Goal: Task Accomplishment & Management: Use online tool/utility

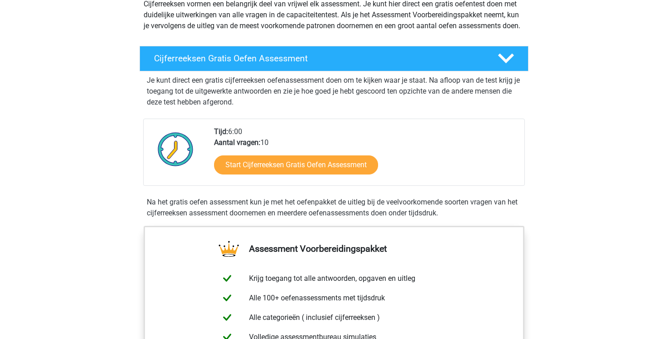
scroll to position [120, 0]
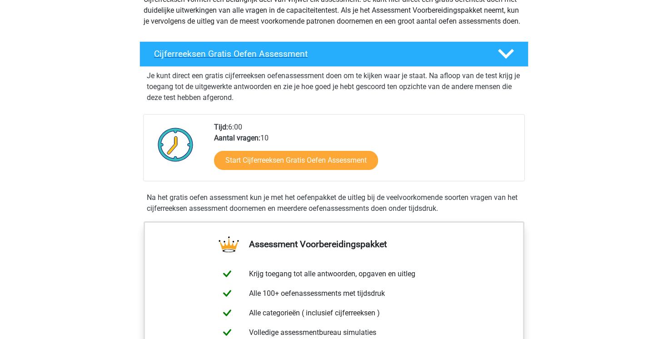
click at [359, 59] on h4 "Cijferreeksen Gratis Oefen Assessment" at bounding box center [318, 54] width 329 height 10
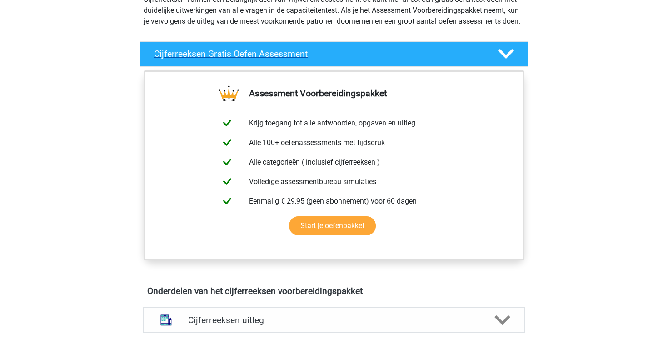
click at [357, 59] on h4 "Cijferreeksen Gratis Oefen Assessment" at bounding box center [318, 54] width 329 height 10
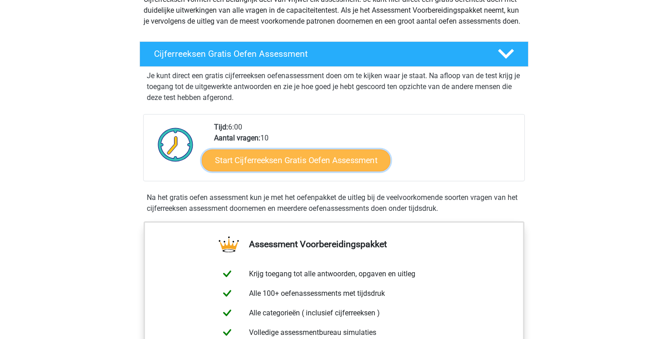
click at [333, 171] on link "Start Cijferreeksen Gratis Oefen Assessment" at bounding box center [296, 160] width 189 height 22
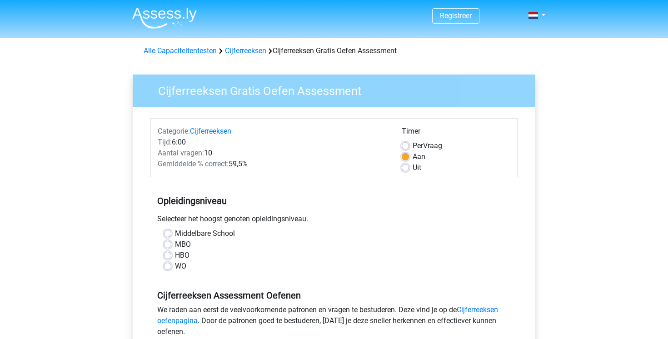
click at [175, 269] on label "WO" at bounding box center [180, 266] width 11 height 11
click at [170, 269] on input "WO" at bounding box center [167, 265] width 7 height 9
radio input "true"
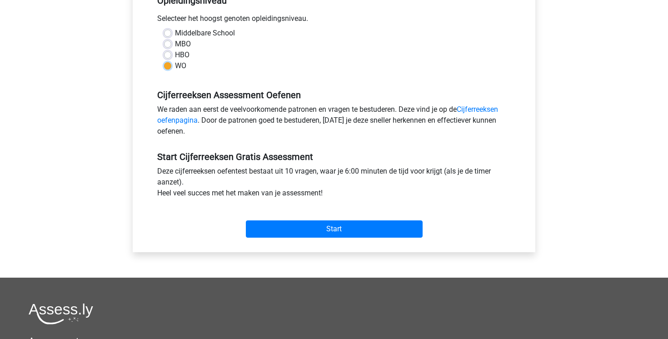
scroll to position [203, 0]
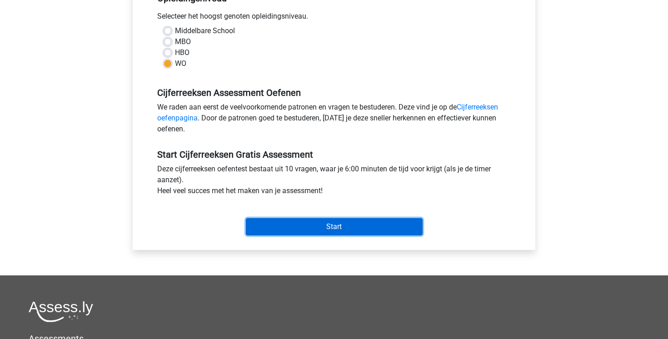
click at [339, 222] on input "Start" at bounding box center [334, 226] width 177 height 17
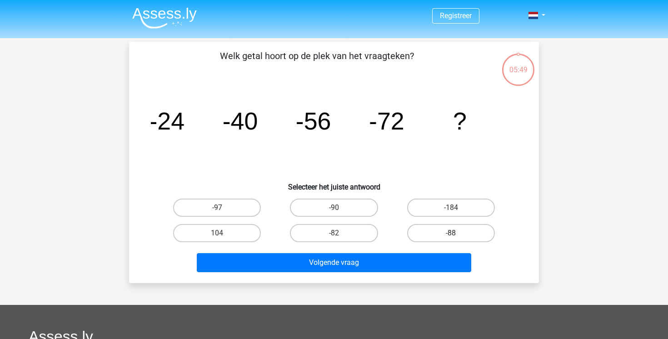
click at [435, 229] on label "-88" at bounding box center [451, 233] width 88 height 18
click at [451, 233] on input "-88" at bounding box center [454, 236] width 6 height 6
radio input "true"
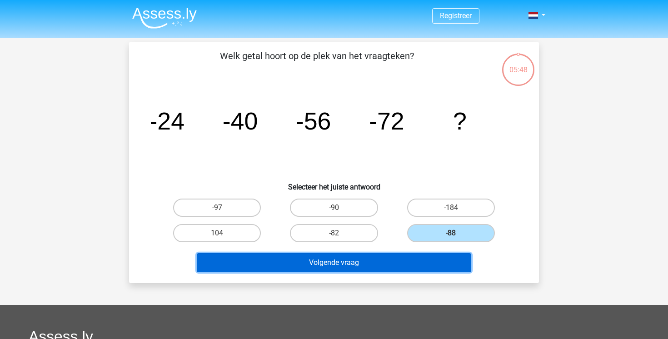
click at [397, 259] on button "Volgende vraag" at bounding box center [334, 262] width 275 height 19
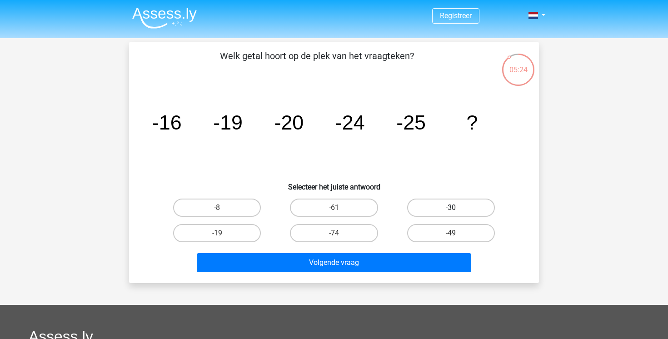
click at [445, 211] on label "-30" at bounding box center [451, 208] width 88 height 18
click at [451, 211] on input "-30" at bounding box center [454, 211] width 6 height 6
radio input "true"
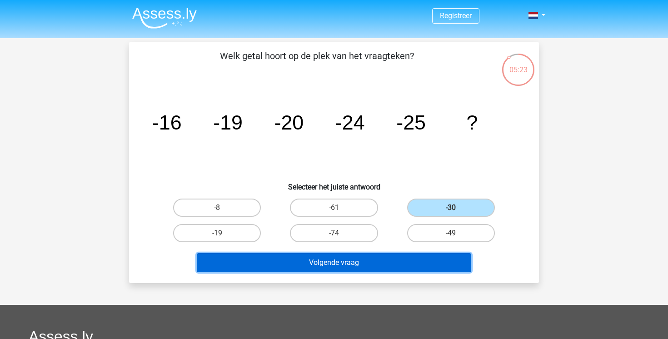
click at [409, 263] on button "Volgende vraag" at bounding box center [334, 262] width 275 height 19
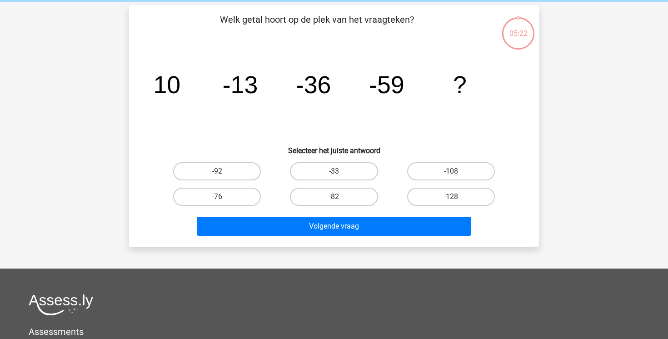
scroll to position [42, 0]
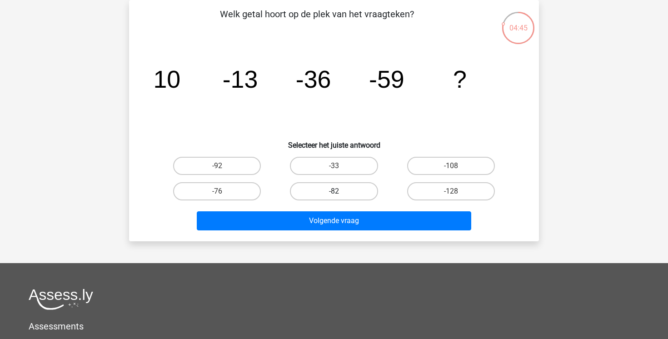
click at [366, 189] on label "-82" at bounding box center [334, 191] width 88 height 18
click at [340, 191] on input "-82" at bounding box center [337, 194] width 6 height 6
radio input "true"
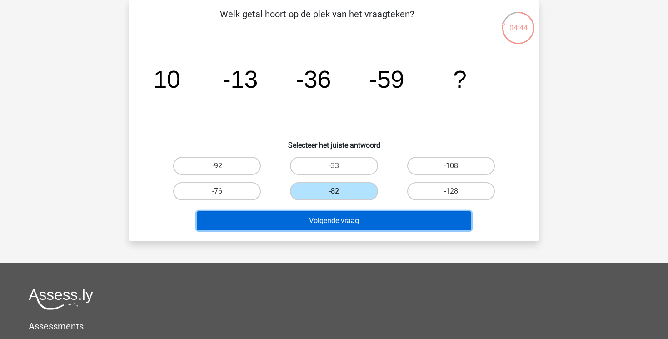
click at [366, 222] on button "Volgende vraag" at bounding box center [334, 220] width 275 height 19
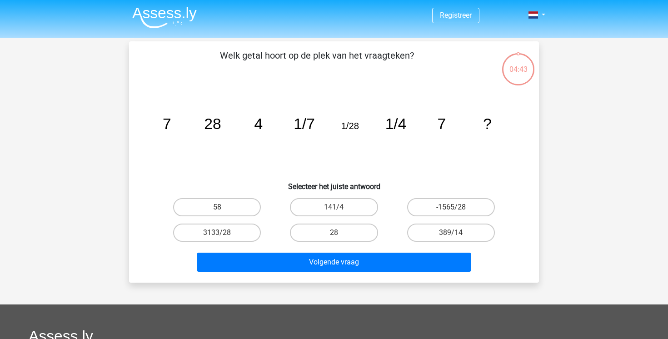
scroll to position [0, 0]
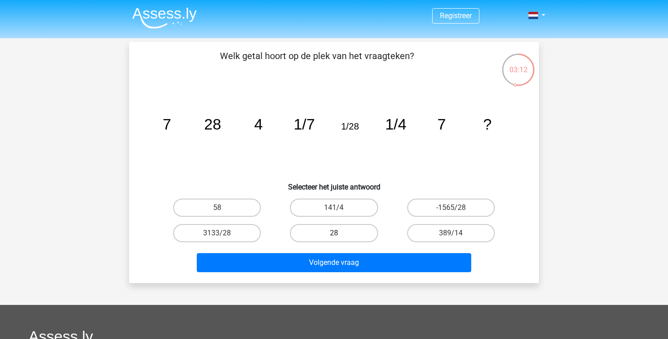
click at [341, 238] on label "28" at bounding box center [334, 233] width 88 height 18
click at [340, 238] on input "28" at bounding box center [337, 236] width 6 height 6
radio input "true"
click at [355, 273] on div "Volgende vraag" at bounding box center [334, 264] width 351 height 23
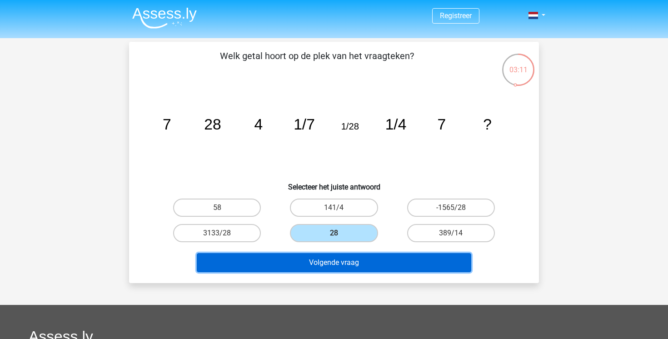
click at [358, 265] on button "Volgende vraag" at bounding box center [334, 262] width 275 height 19
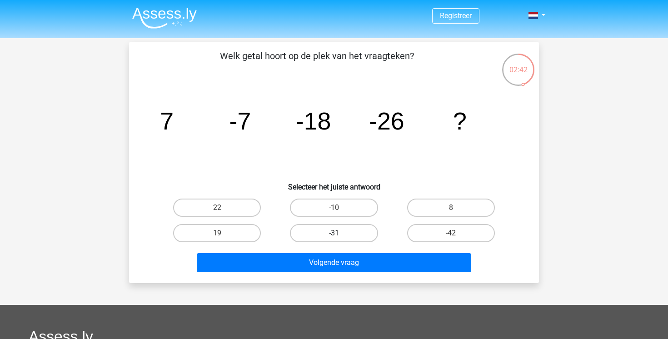
click at [335, 239] on label "-31" at bounding box center [334, 233] width 88 height 18
click at [335, 239] on input "-31" at bounding box center [337, 236] width 6 height 6
radio input "true"
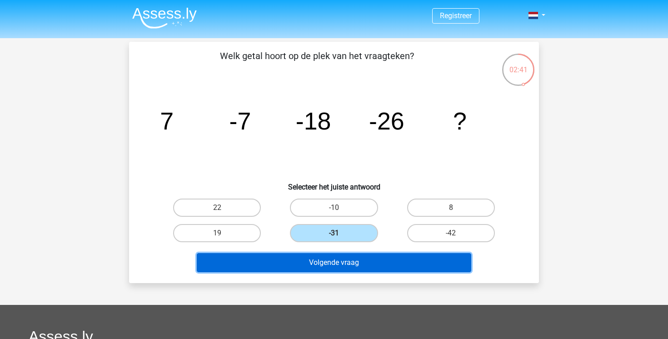
click at [338, 266] on button "Volgende vraag" at bounding box center [334, 262] width 275 height 19
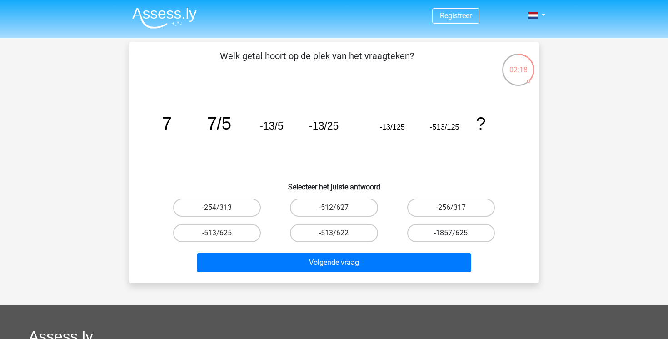
click at [438, 236] on label "-1857/625" at bounding box center [451, 233] width 88 height 18
click at [451, 236] on input "-1857/625" at bounding box center [454, 236] width 6 height 6
radio input "true"
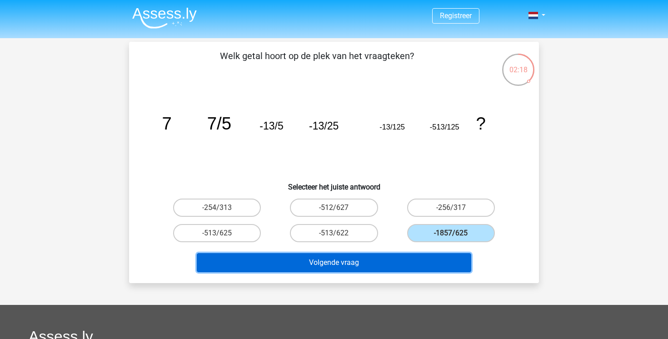
click at [411, 261] on button "Volgende vraag" at bounding box center [334, 262] width 275 height 19
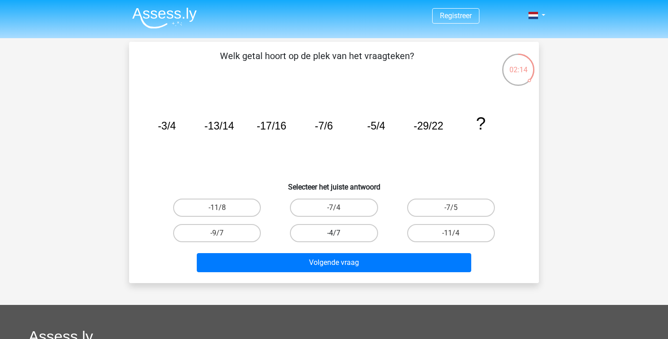
click at [339, 240] on label "-4/7" at bounding box center [334, 233] width 88 height 18
click at [339, 239] on input "-4/7" at bounding box center [337, 236] width 6 height 6
radio input "true"
click at [236, 228] on label "-9/7" at bounding box center [217, 233] width 88 height 18
click at [223, 233] on input "-9/7" at bounding box center [220, 236] width 6 height 6
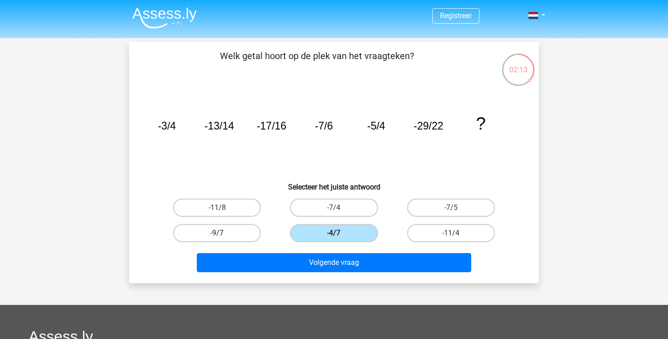
radio input "true"
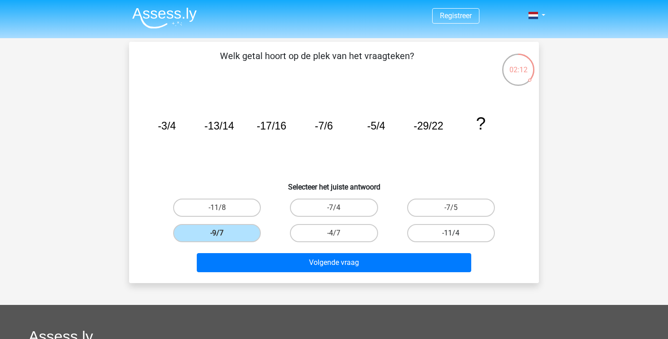
click at [464, 237] on label "-11/4" at bounding box center [451, 233] width 88 height 18
click at [457, 237] on input "-11/4" at bounding box center [454, 236] width 6 height 6
radio input "true"
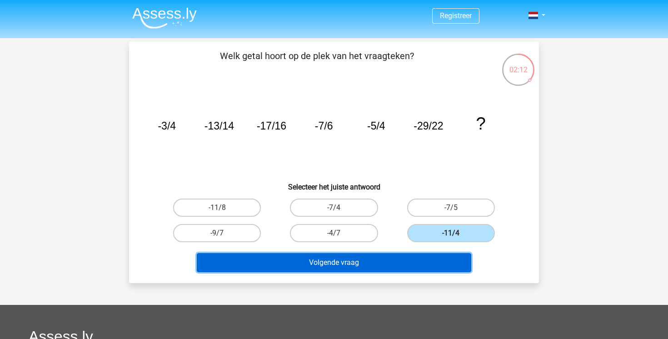
click at [436, 266] on button "Volgende vraag" at bounding box center [334, 262] width 275 height 19
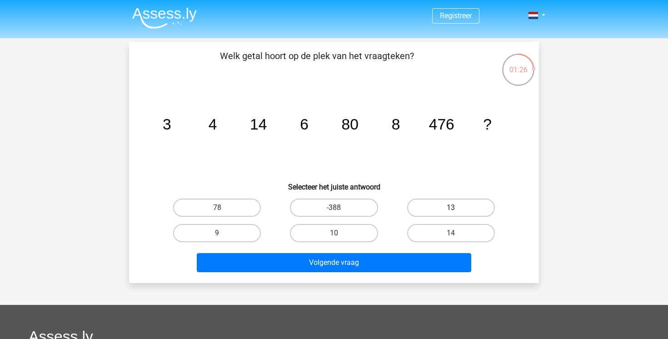
click at [438, 205] on label "13" at bounding box center [451, 208] width 88 height 18
click at [451, 208] on input "13" at bounding box center [454, 211] width 6 height 6
radio input "true"
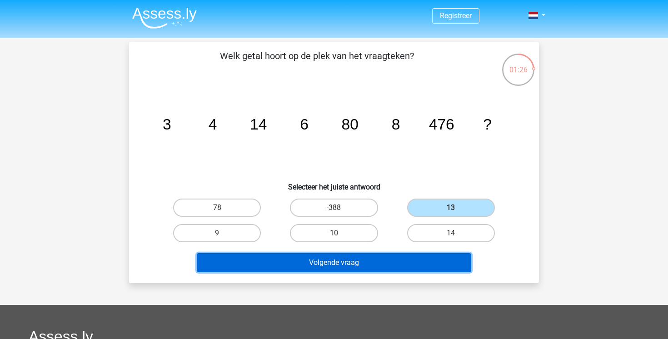
click at [379, 264] on button "Volgende vraag" at bounding box center [334, 262] width 275 height 19
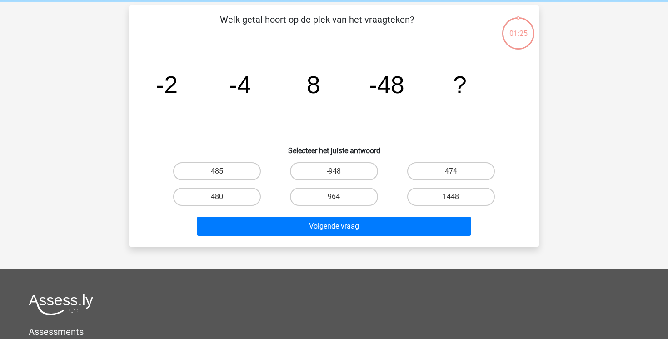
scroll to position [42, 0]
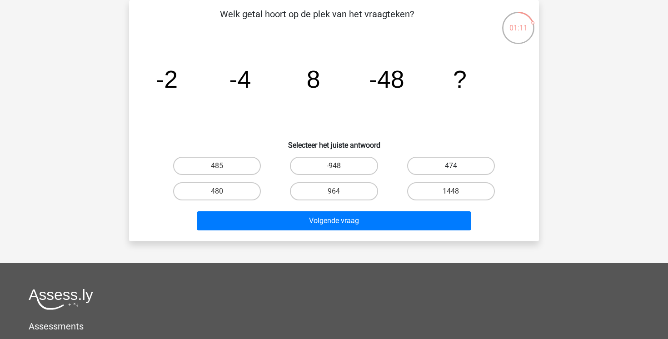
click at [465, 162] on label "474" at bounding box center [451, 166] width 88 height 18
click at [457, 166] on input "474" at bounding box center [454, 169] width 6 height 6
radio input "true"
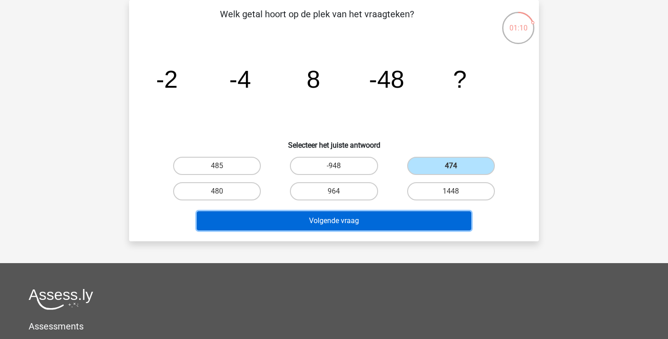
click at [394, 218] on button "Volgende vraag" at bounding box center [334, 220] width 275 height 19
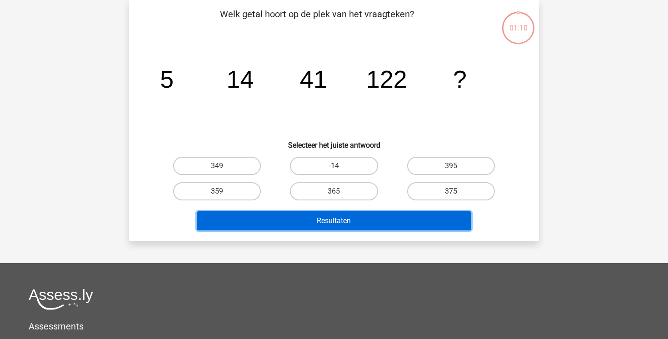
click at [376, 225] on button "Resultaten" at bounding box center [334, 220] width 275 height 19
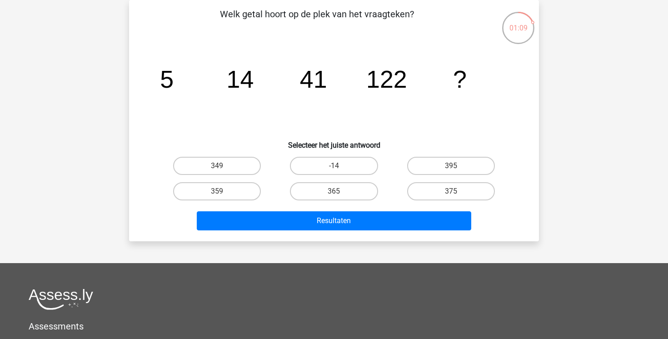
click at [309, 180] on div "365" at bounding box center [334, 191] width 117 height 25
click at [333, 197] on label "365" at bounding box center [334, 191] width 88 height 18
click at [334, 197] on input "365" at bounding box center [337, 194] width 6 height 6
radio input "true"
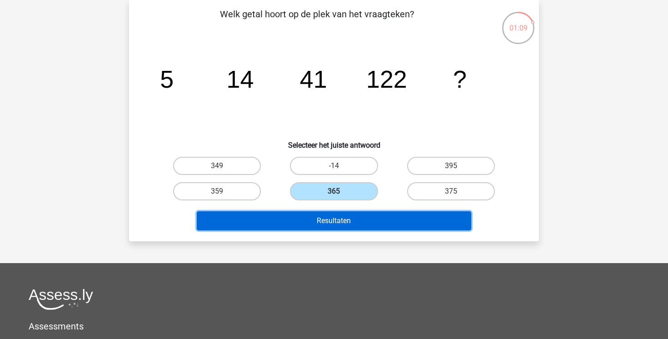
click at [334, 226] on button "Resultaten" at bounding box center [334, 220] width 275 height 19
